Goal: Obtain resource: Download file/media

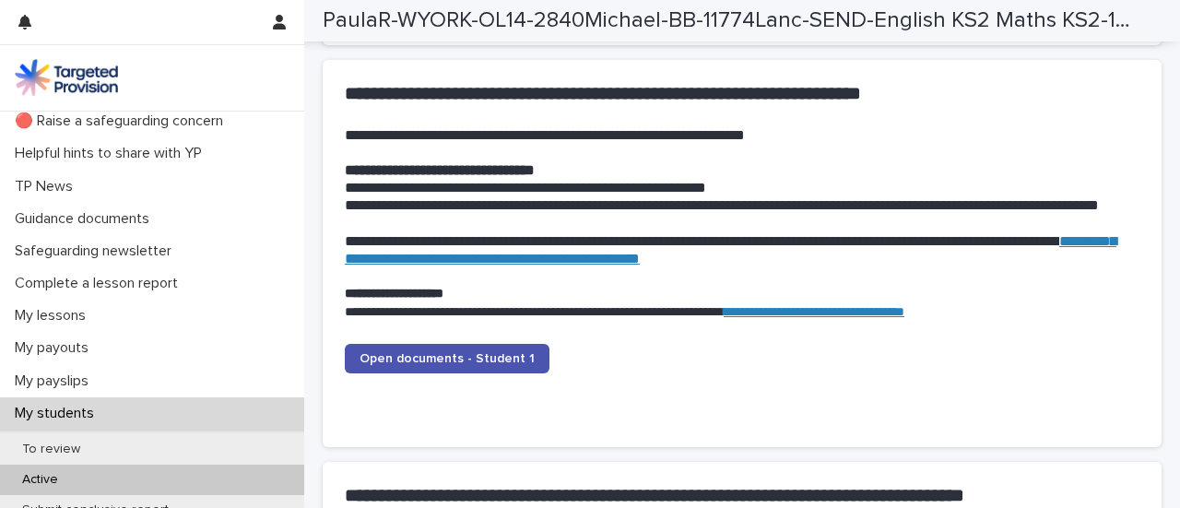
scroll to position [72, 0]
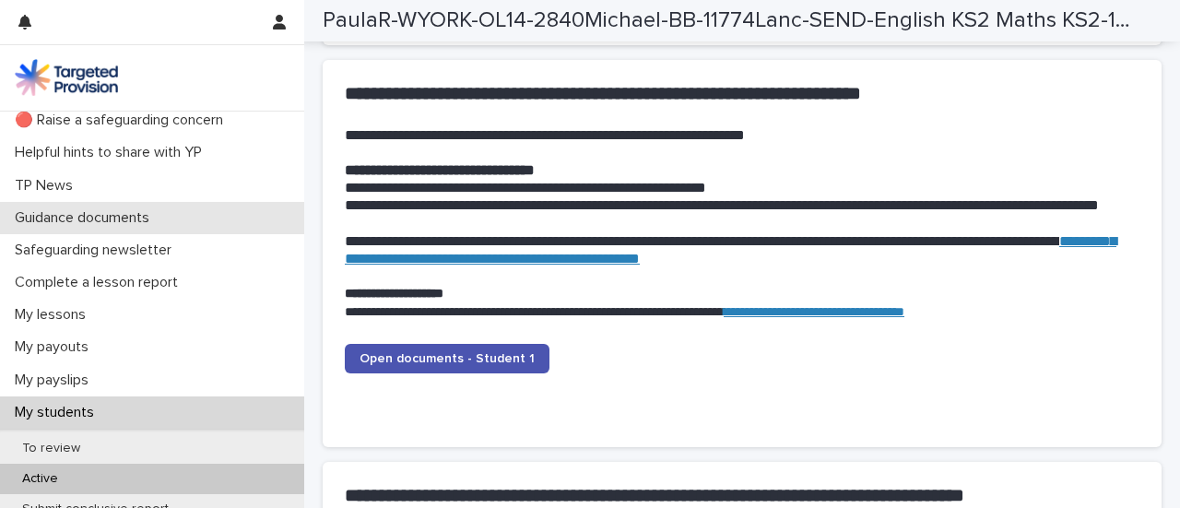
click at [88, 217] on p "Guidance documents" at bounding box center [85, 218] width 157 height 18
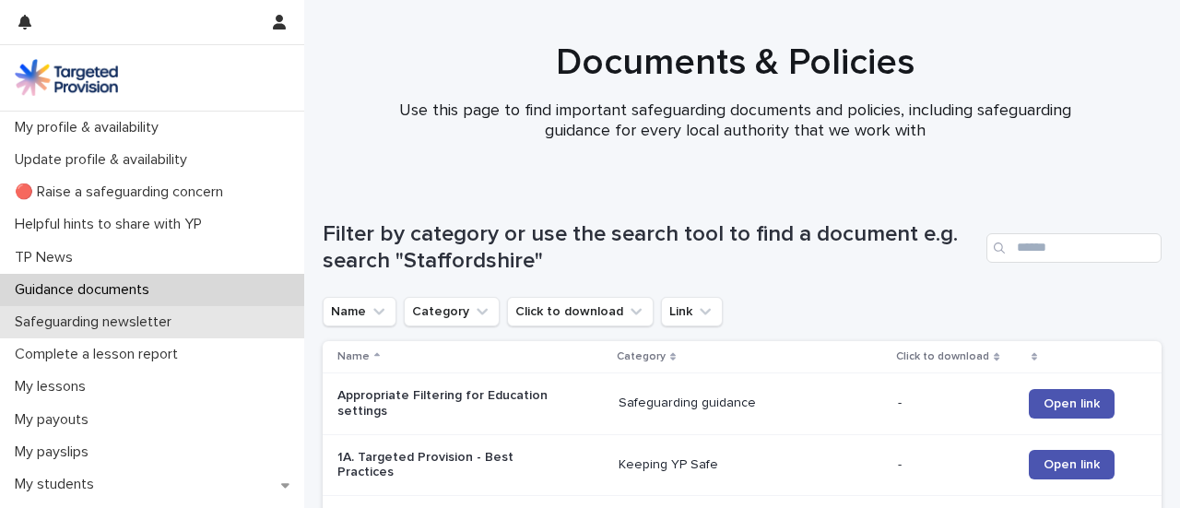
click at [114, 320] on p "Safeguarding newsletter" at bounding box center [96, 323] width 179 height 18
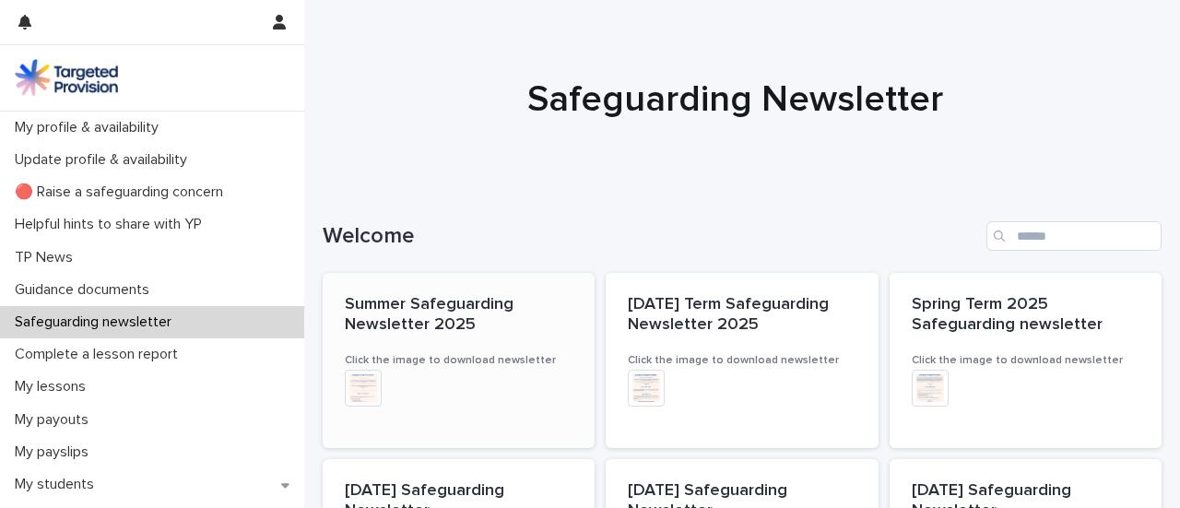
click at [409, 313] on div "Summer Safeguarding Newsletter 2025" at bounding box center [459, 315] width 228 height 40
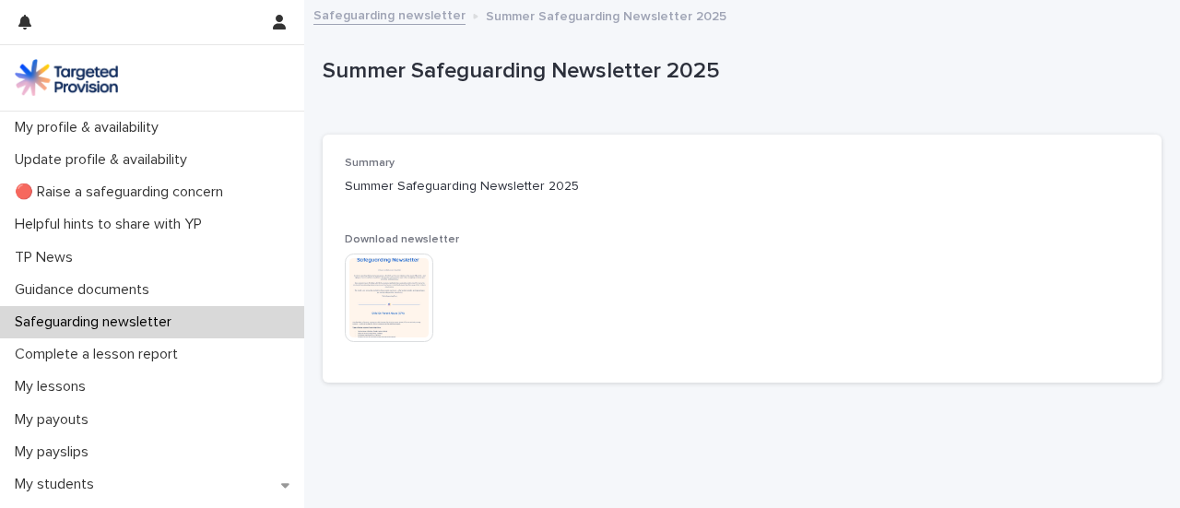
click at [409, 313] on img at bounding box center [389, 298] width 89 height 89
